Goal: Use online tool/utility: Utilize a website feature to perform a specific function

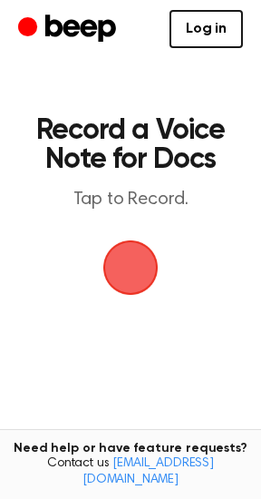
click at [121, 260] on span "button" at bounding box center [131, 267] width 59 height 59
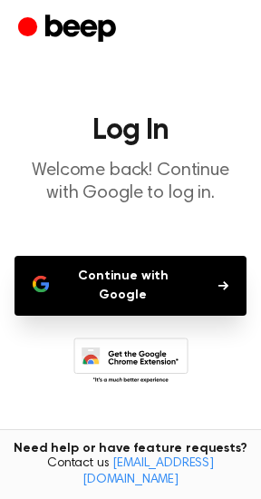
click at [94, 288] on button "Continue with Google" at bounding box center [131, 286] width 232 height 60
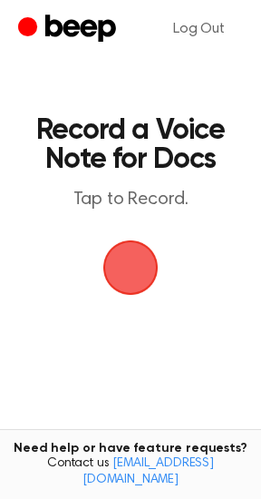
click at [131, 255] on span "button" at bounding box center [130, 267] width 88 height 88
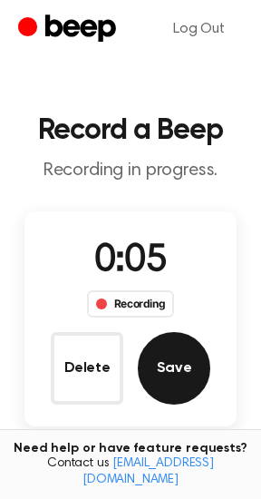
click at [185, 379] on button "Save" at bounding box center [174, 368] width 73 height 73
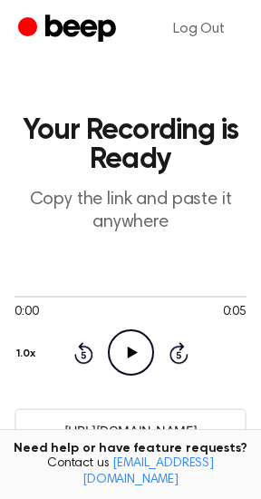
click at [131, 344] on icon "Play Audio" at bounding box center [131, 352] width 46 height 46
click at [131, 344] on icon "Pause Audio" at bounding box center [131, 352] width 46 height 46
